Goal: Task Accomplishment & Management: Manage account settings

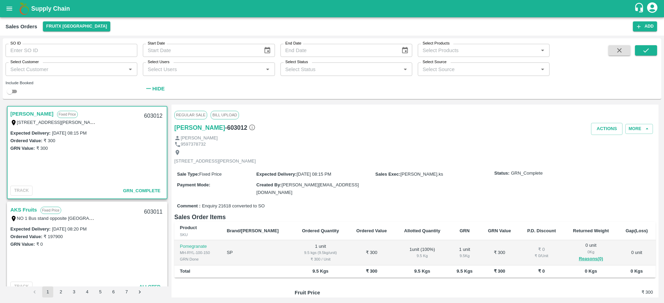
scroll to position [2, 0]
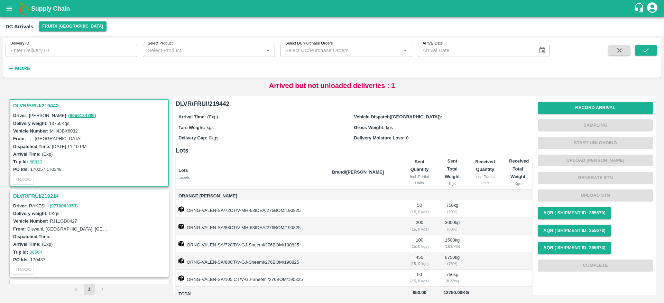
click at [48, 194] on h3 "DLVR/FRUI/219214" at bounding box center [90, 196] width 154 height 9
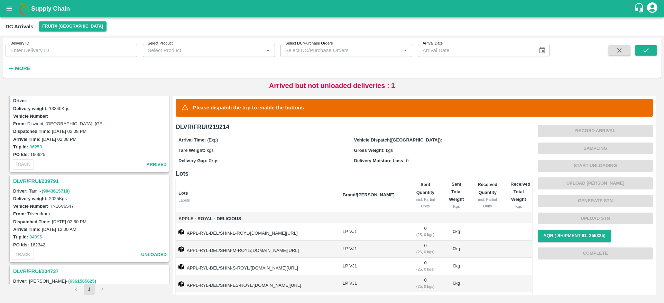
scroll to position [234, 0]
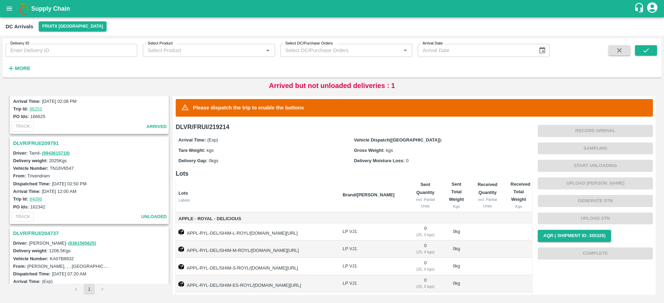
click at [40, 144] on h3 "DLVR/FRUI/209791" at bounding box center [90, 143] width 154 height 9
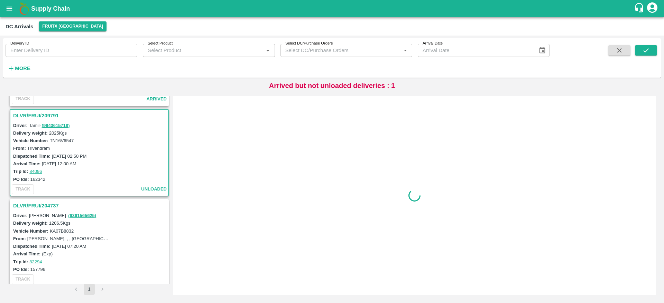
scroll to position [267, 0]
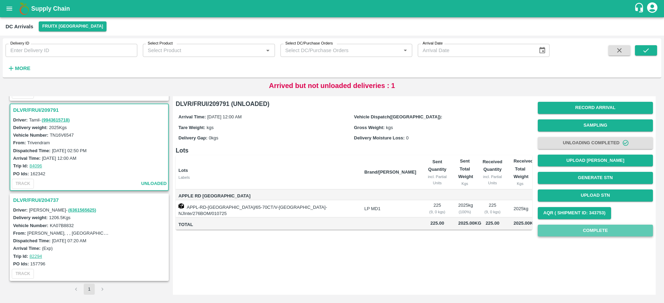
click at [600, 232] on button "Complete" at bounding box center [594, 231] width 115 height 12
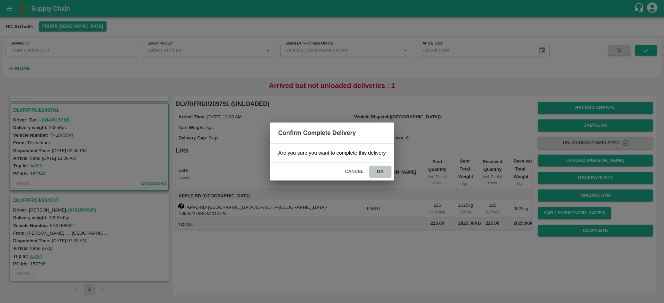
click at [382, 170] on button "ok" at bounding box center [380, 172] width 22 height 12
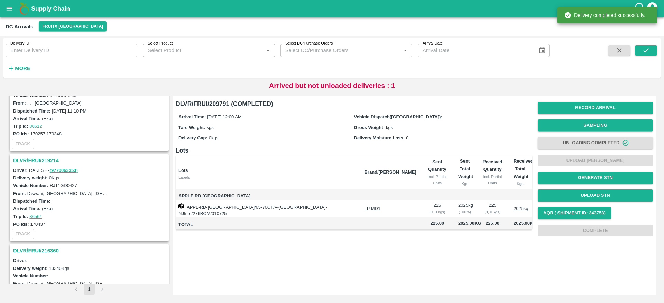
scroll to position [0, 0]
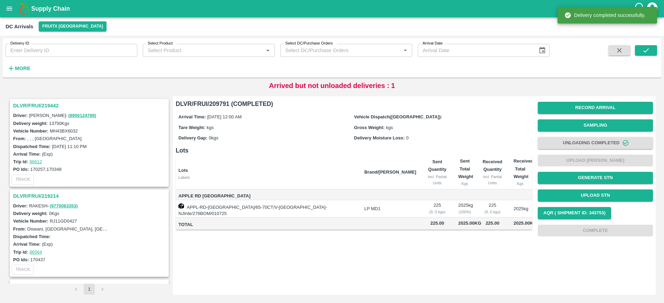
click at [32, 100] on div "DLVR/FRUI/219442" at bounding box center [89, 106] width 158 height 12
click at [33, 103] on h3 "DLVR/FRUI/219442" at bounding box center [90, 105] width 154 height 9
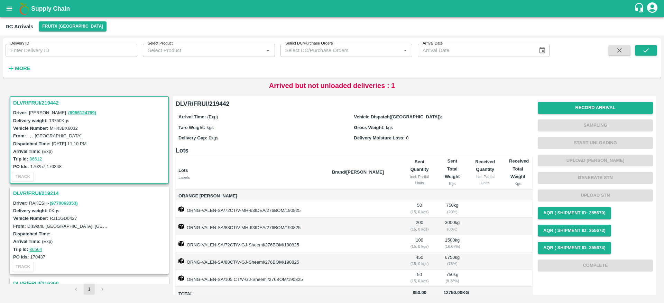
scroll to position [63, 0]
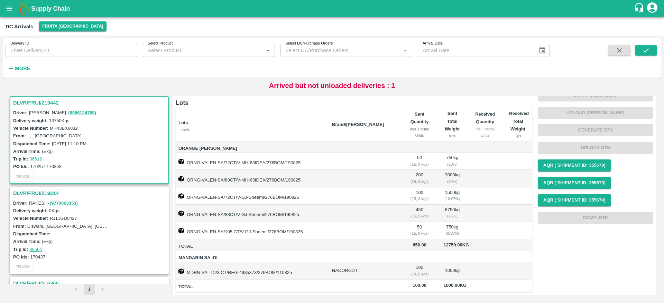
click at [41, 196] on h3 "DLVR/FRUI/219214" at bounding box center [90, 193] width 154 height 9
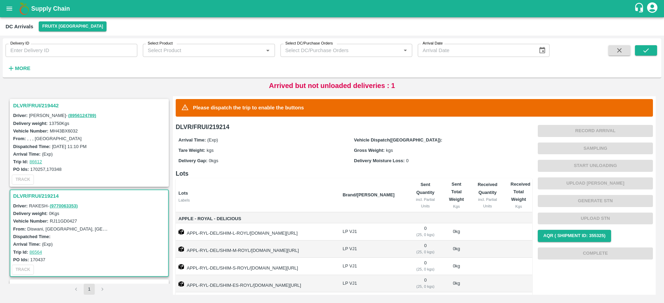
click at [47, 104] on h3 "DLVR/FRUI/219442" at bounding box center [90, 105] width 154 height 9
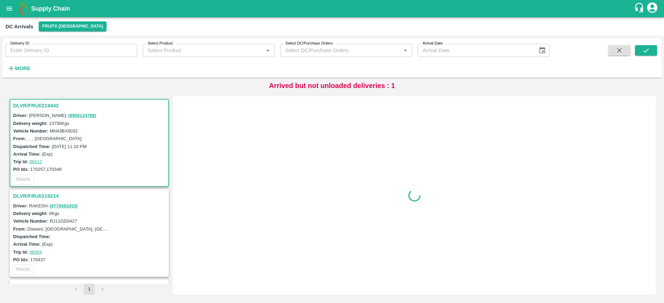
scroll to position [3, 0]
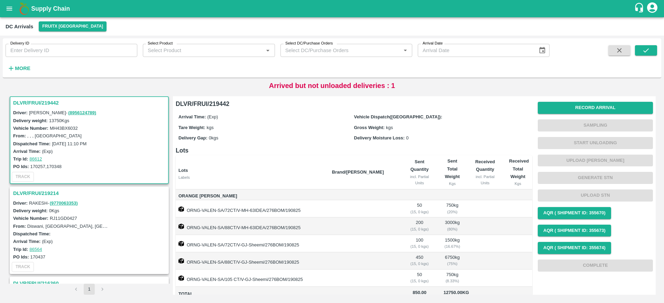
click at [36, 195] on h3 "DLVR/FRUI/219214" at bounding box center [90, 193] width 154 height 9
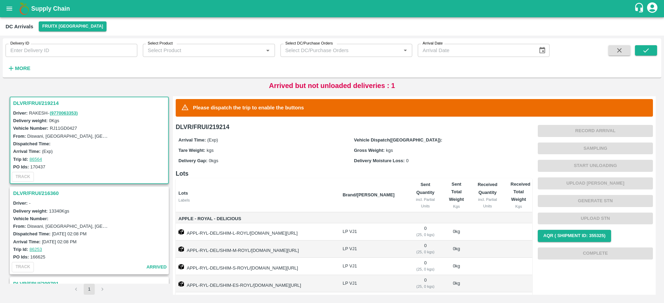
scroll to position [47, 0]
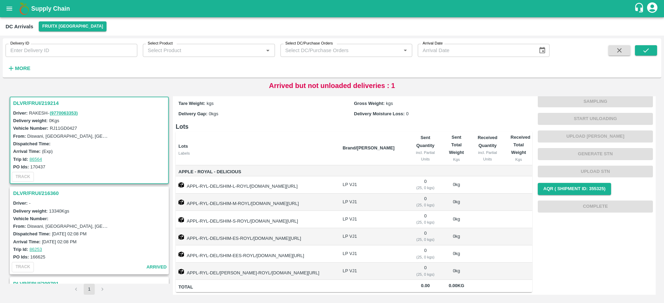
click at [40, 193] on h3 "DLVR/FRUI/216360" at bounding box center [90, 193] width 154 height 9
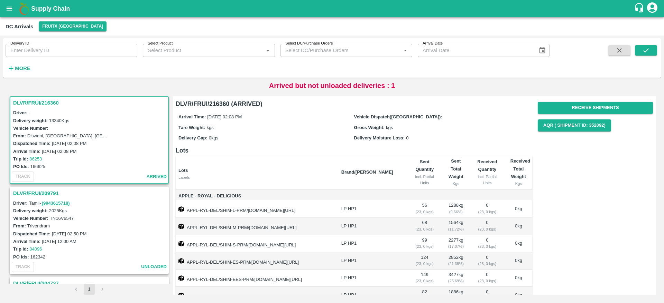
scroll to position [49, 0]
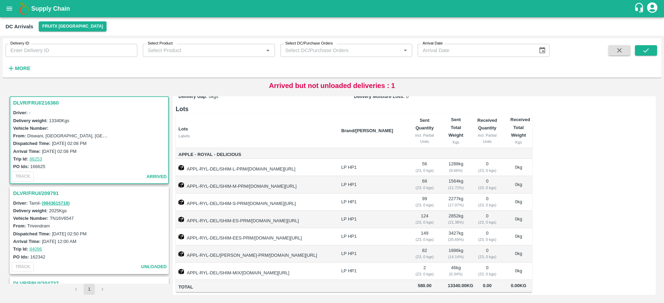
click at [53, 190] on h3 "DLVR/FRUI/209791" at bounding box center [90, 193] width 154 height 9
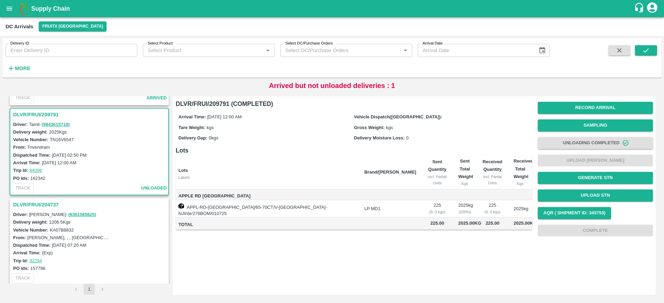
scroll to position [267, 0]
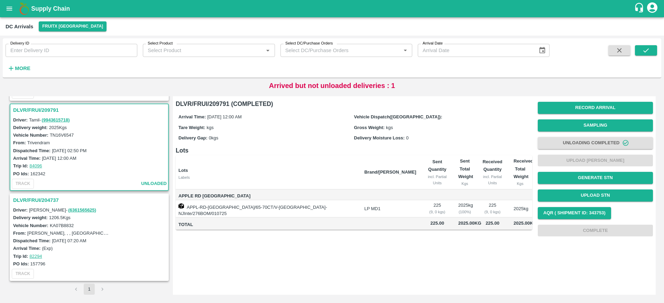
click at [40, 200] on h3 "DLVR/FRUI/204737" at bounding box center [90, 200] width 154 height 9
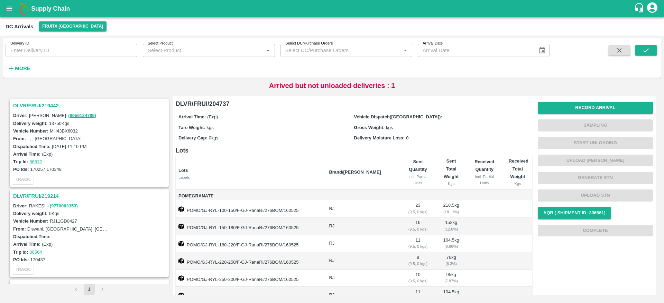
click at [44, 101] on h3 "DLVR/FRUI/219442" at bounding box center [90, 105] width 154 height 9
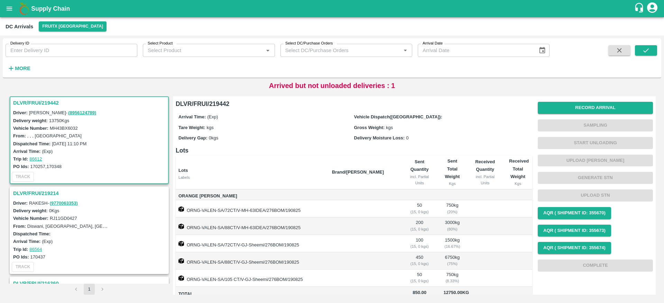
scroll to position [63, 0]
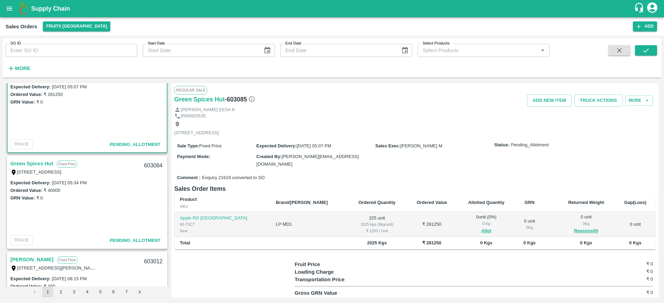
scroll to position [24, 0]
click at [34, 163] on link "Green Spices Hut" at bounding box center [31, 165] width 43 height 9
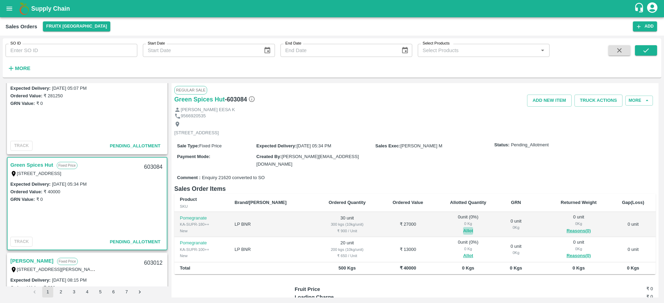
click at [463, 228] on button "Allot" at bounding box center [468, 231] width 10 height 8
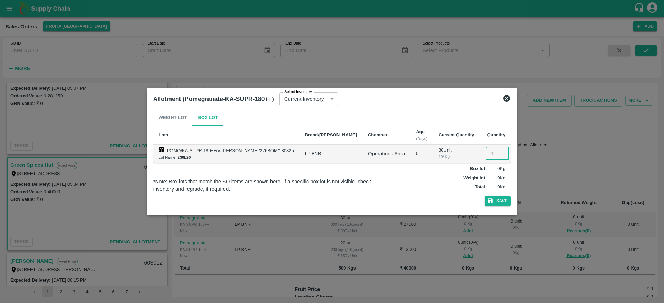
click at [485, 156] on input "number" at bounding box center [497, 153] width 24 height 13
type input "30"
click at [484, 196] on button "Save" at bounding box center [497, 201] width 26 height 10
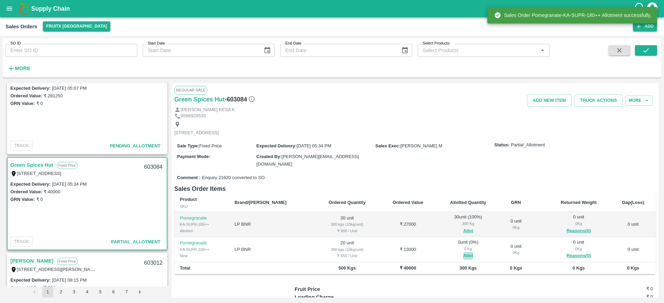
click at [463, 254] on button "Allot" at bounding box center [468, 256] width 10 height 8
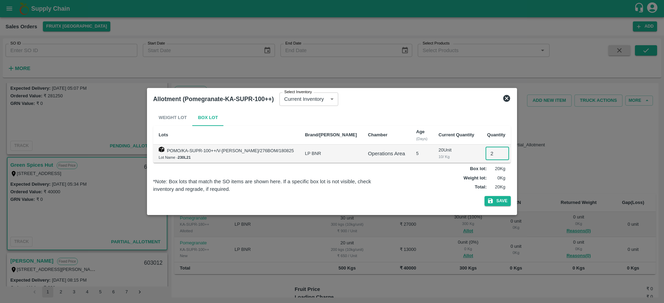
click at [485, 153] on input "2" at bounding box center [497, 153] width 24 height 13
type input "20"
click at [484, 196] on button "Save" at bounding box center [497, 201] width 26 height 10
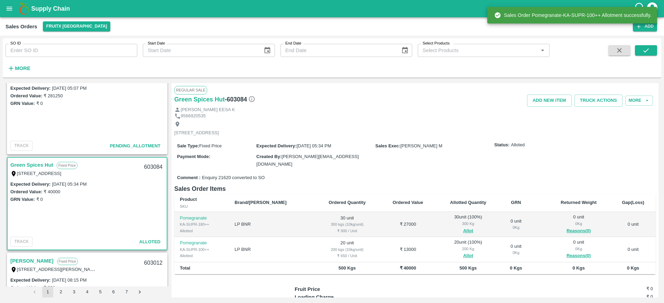
click at [148, 167] on div "603084" at bounding box center [153, 167] width 27 height 16
copy div "603084"
click at [593, 100] on button "Truck Actions" at bounding box center [598, 101] width 48 height 12
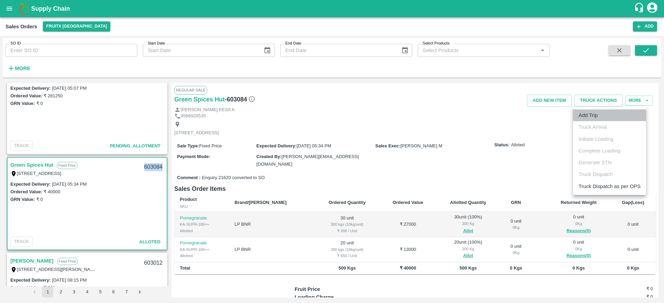
click at [594, 119] on li "Add Trip" at bounding box center [609, 116] width 73 height 12
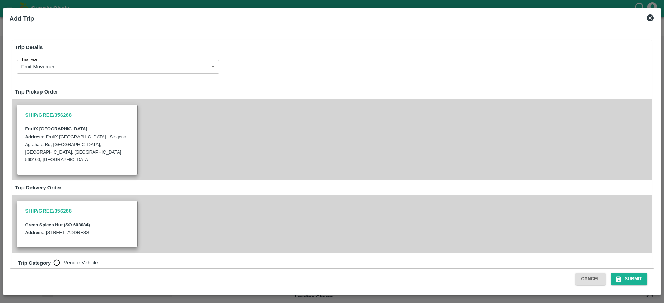
radio input "true"
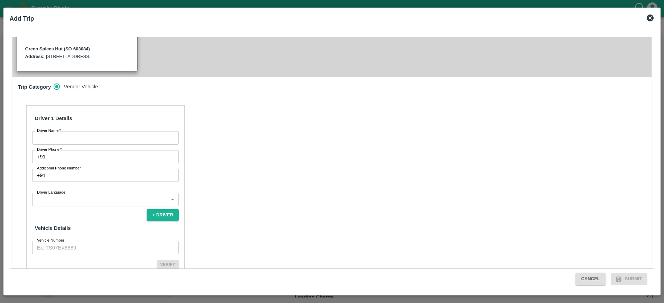
scroll to position [206, 0]
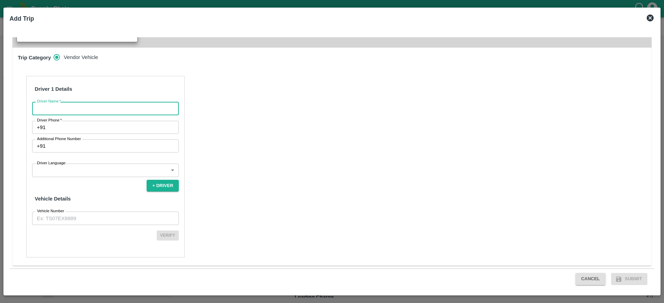
click at [109, 112] on input "Driver Name   *" at bounding box center [105, 108] width 147 height 13
type input "Green Spices"
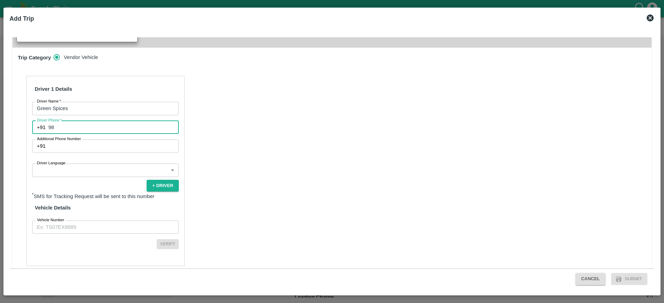
type input "9844415321"
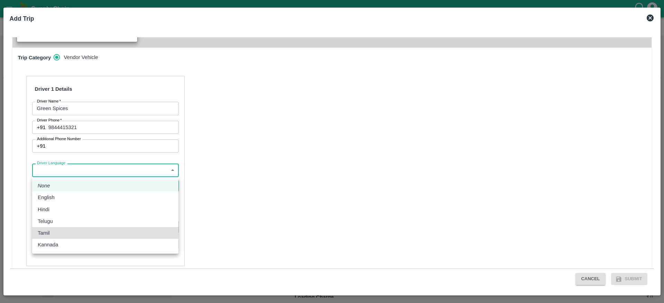
type input "ta"
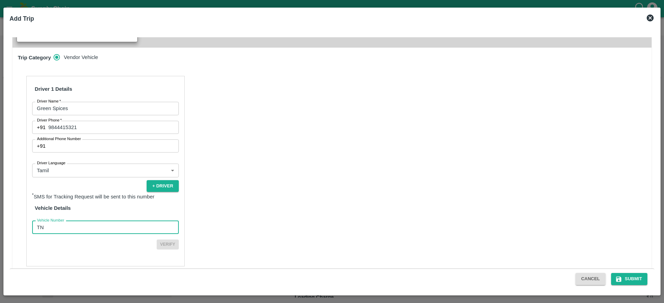
type input "TN07DA2578"
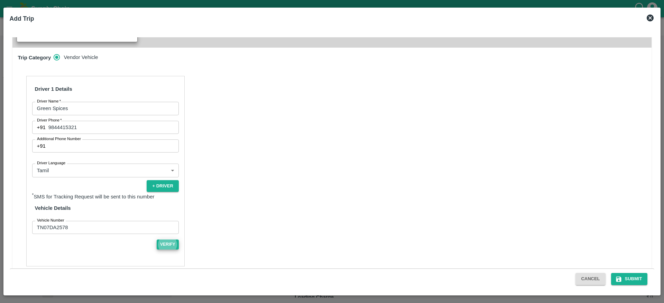
click at [157, 240] on button "Verify" at bounding box center [168, 245] width 22 height 10
click at [631, 280] on button "Submit" at bounding box center [629, 279] width 37 height 12
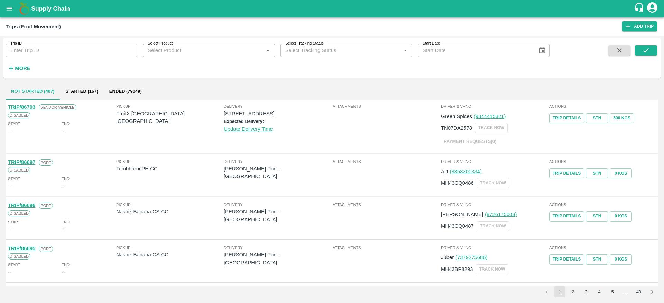
click at [631, 280] on div "Actions Trip Details STN 0 Kgs" at bounding box center [602, 262] width 108 height 38
